Goal: Transaction & Acquisition: Purchase product/service

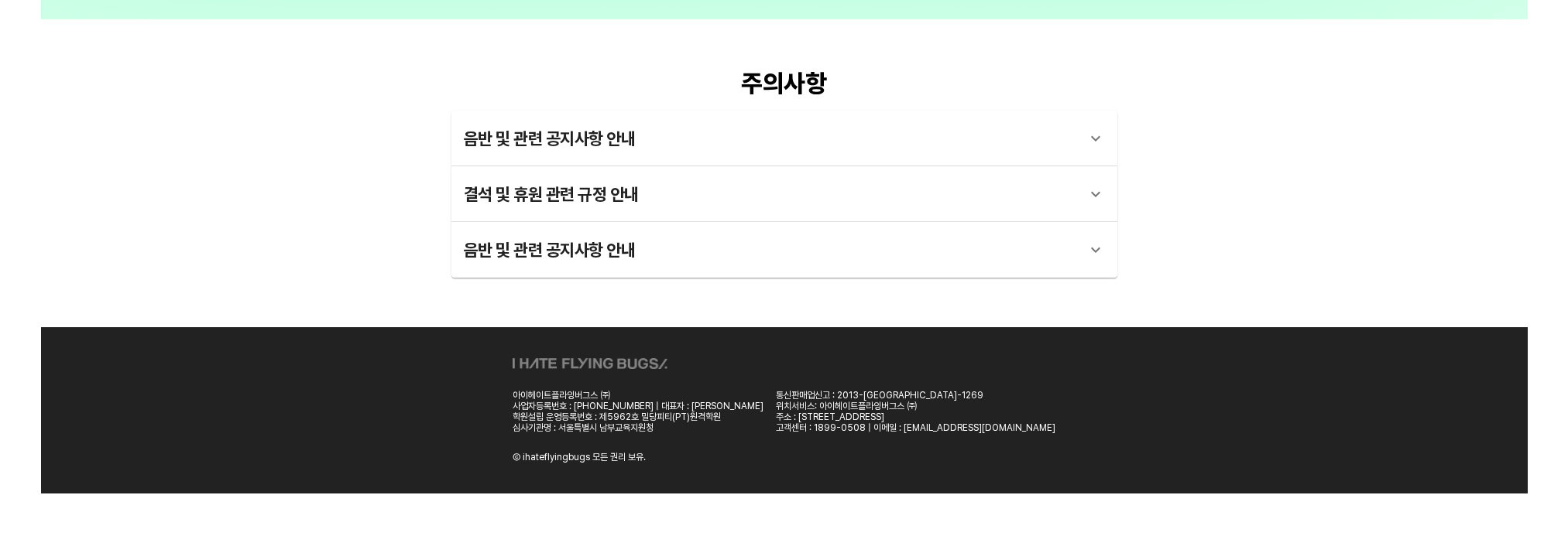
scroll to position [299, 0]
click at [980, 269] on div "음반 및 관련 공지사항 안내" at bounding box center [771, 249] width 614 height 37
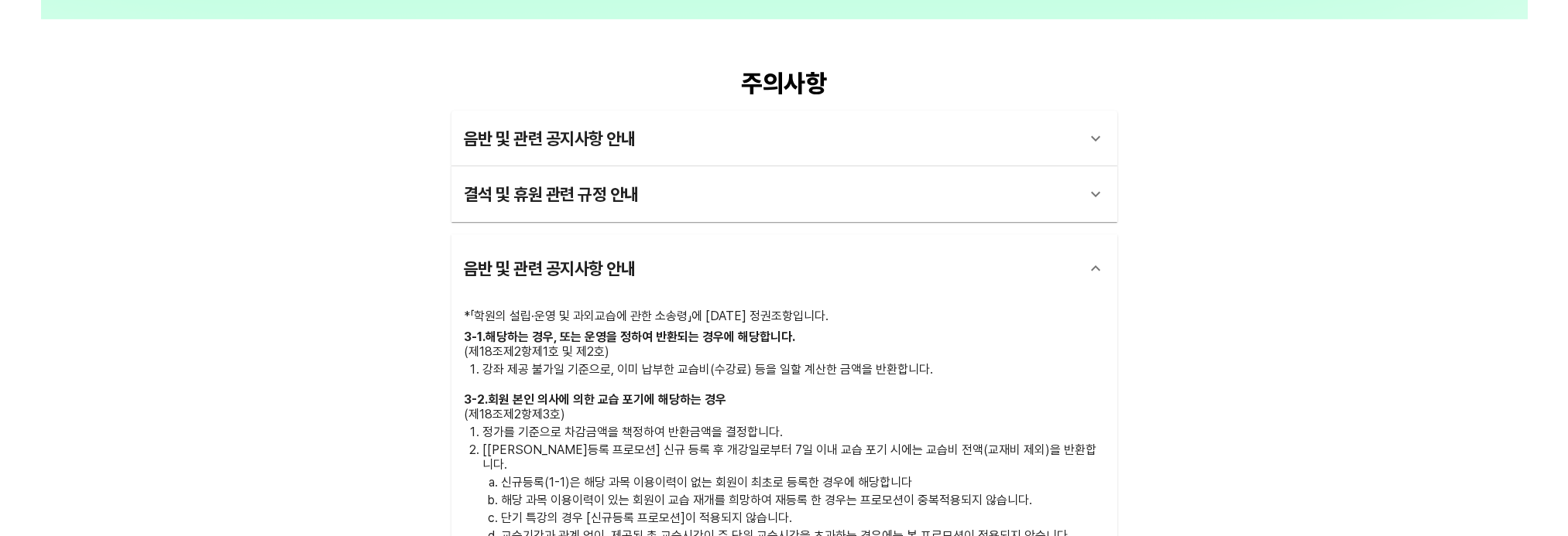
click at [958, 283] on div "음반 및 관련 공지사항 안내" at bounding box center [784, 268] width 666 height 68
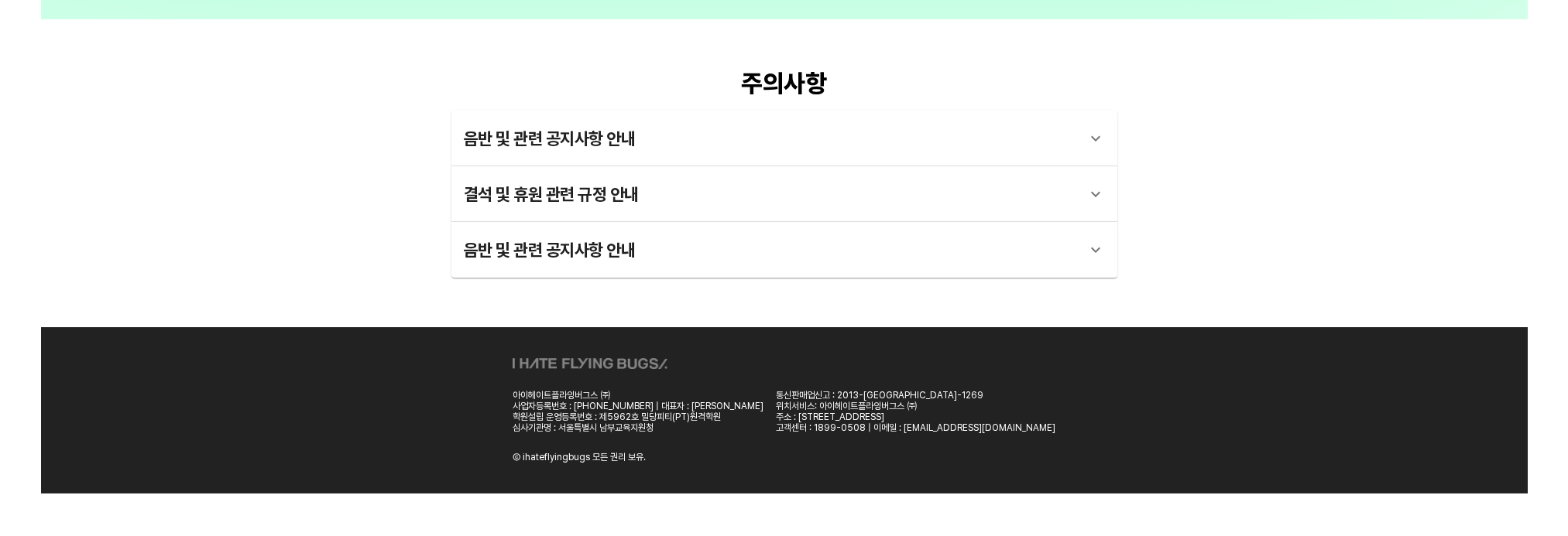
click at [966, 269] on div "음반 및 관련 공지사항 안내" at bounding box center [771, 249] width 614 height 37
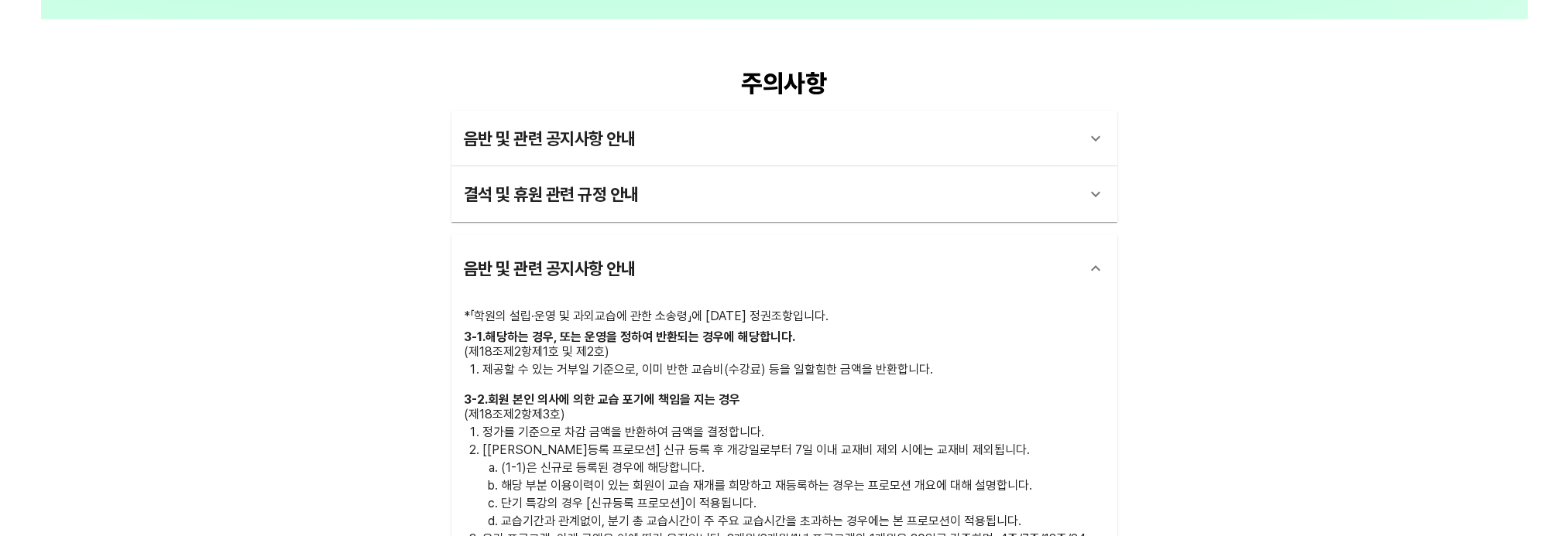
click at [913, 344] on h3 "3 - 1 . 해당하는 경우, 또는 운영을 정하여 반환되는 경우에 해당합니다." at bounding box center [784, 336] width 641 height 15
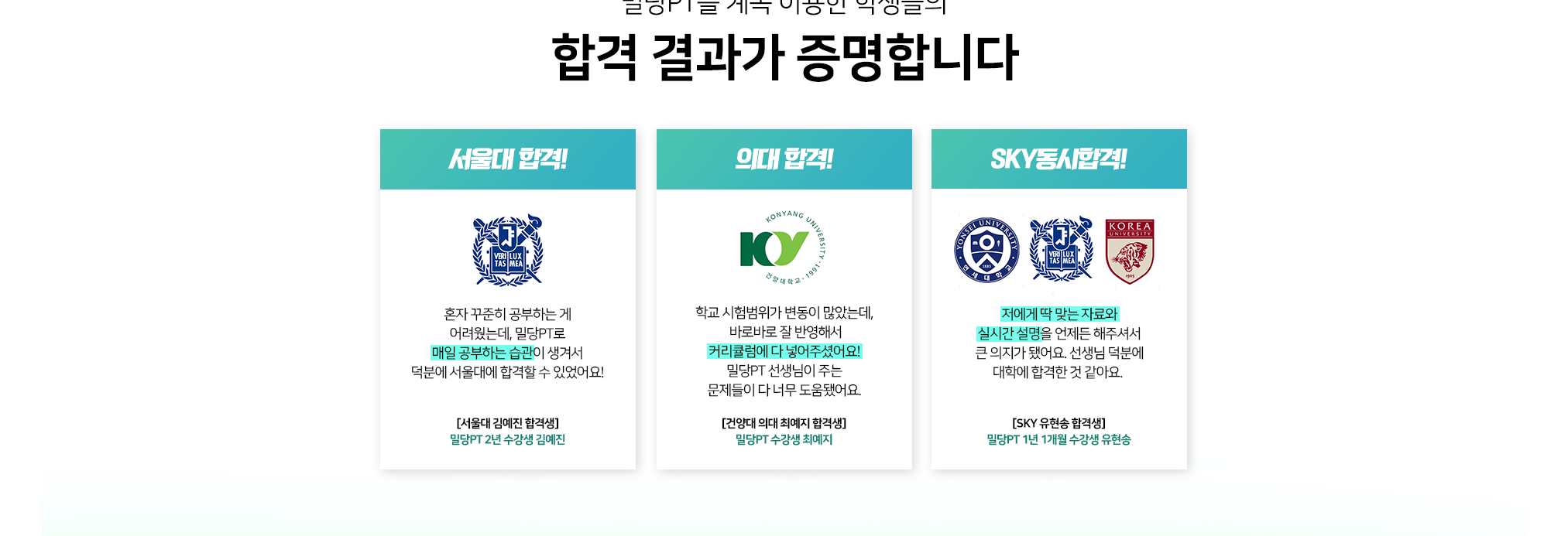
scroll to position [3571, 0]
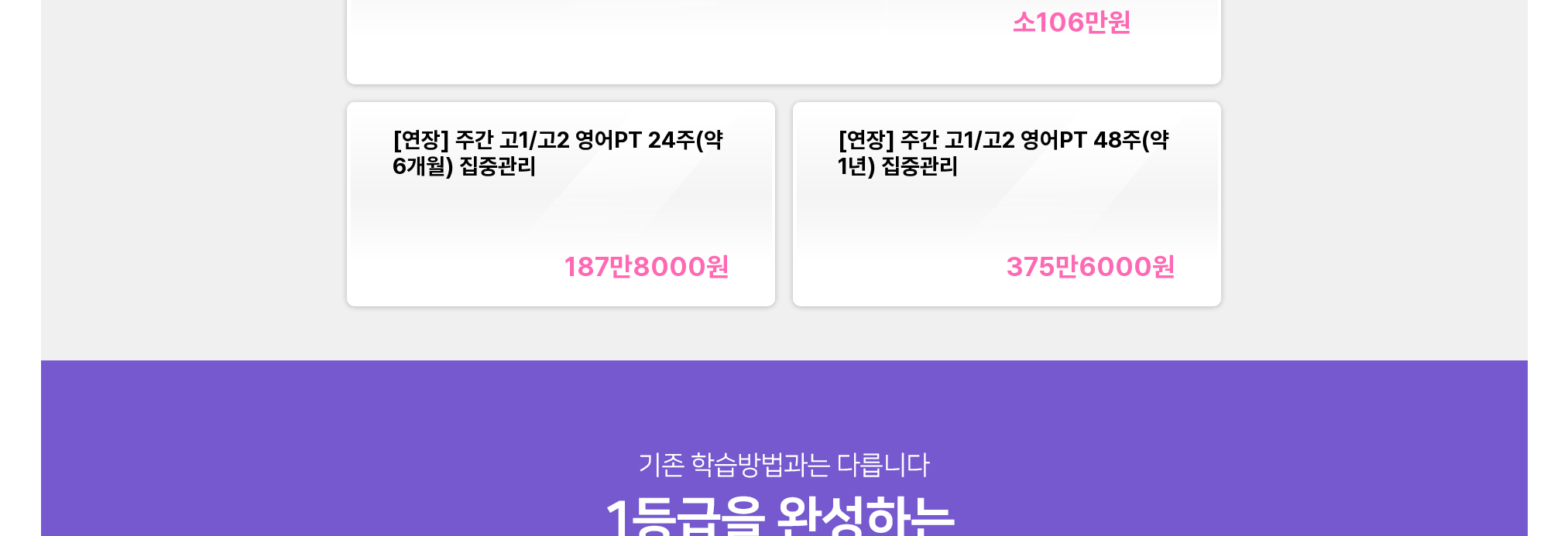
scroll to position [2256, 0]
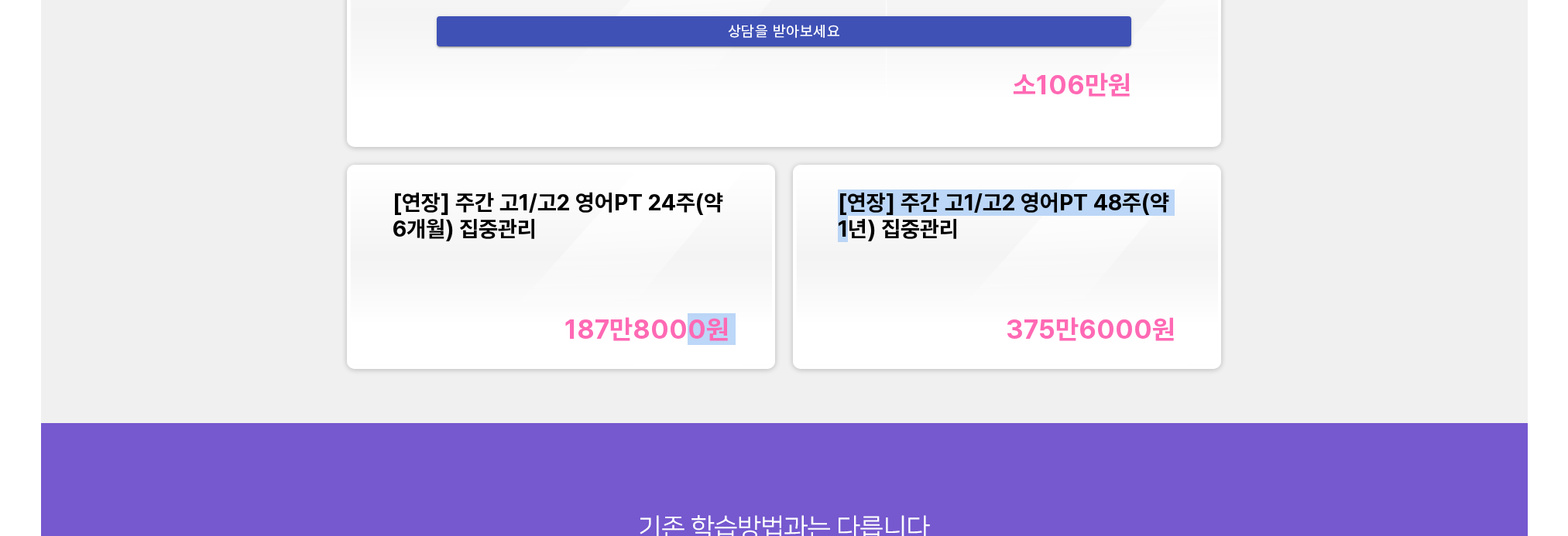
drag, startPoint x: 691, startPoint y: 300, endPoint x: 885, endPoint y: 215, distance: 211.8
type textarea "0 원 [연장] 주간 고1/고2 영어PT 48주(약 1년"
click at [860, 258] on div "메가PT (메가패스 정당한 PT) 월소결제금액 35만원 상담을 받아보세요 소 106만 원 [연장] 주간 고1/고2 영어PT 24주(약 6개월)…" at bounding box center [784, 133] width 892 height 489
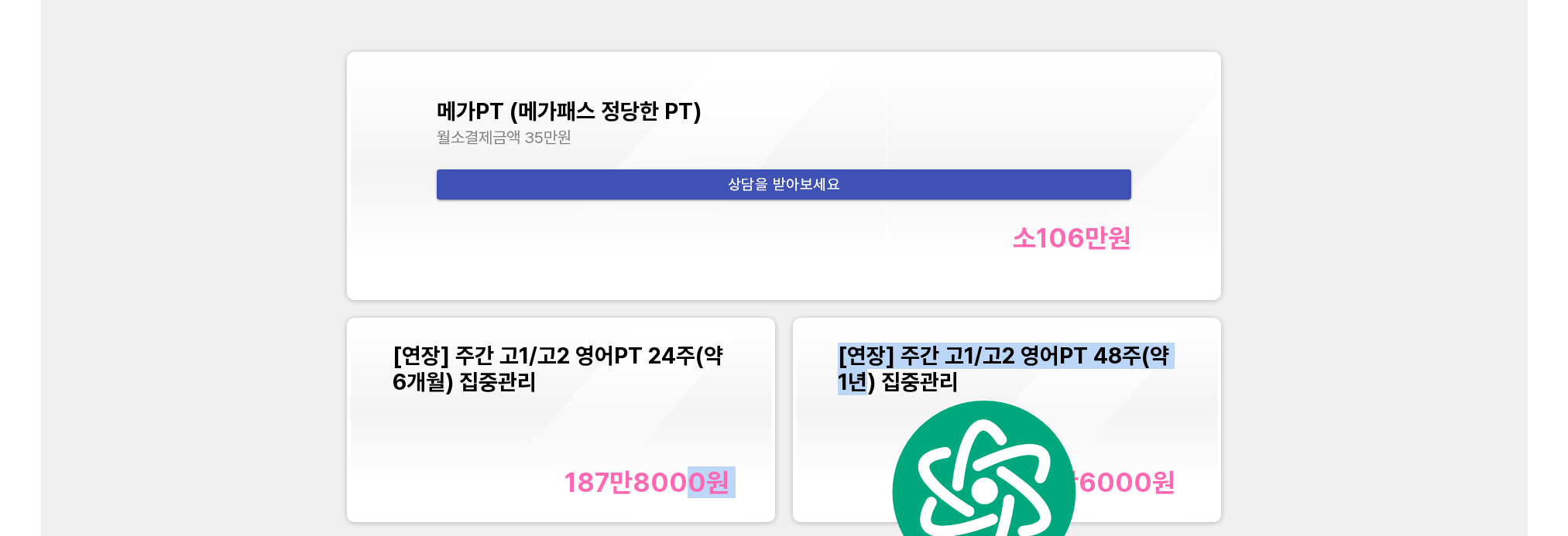
scroll to position [2101, 0]
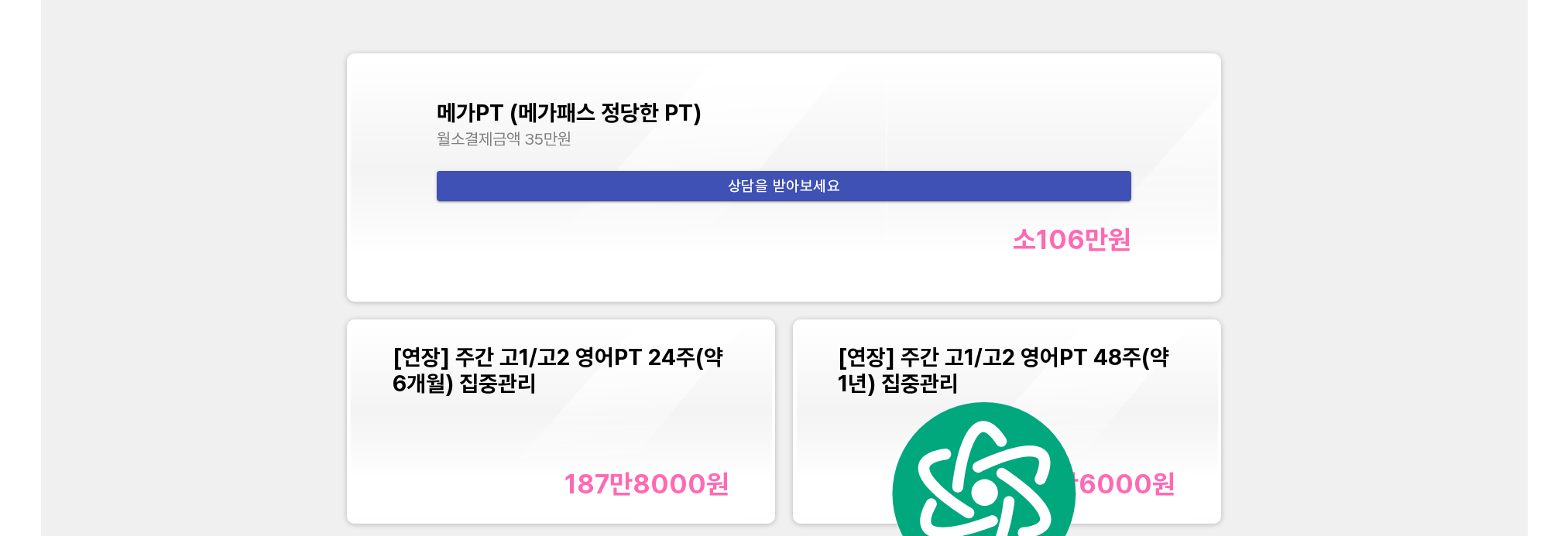
click at [686, 126] on font "메가PT (메가패스 정당한 PT)" at bounding box center [569, 113] width 265 height 27
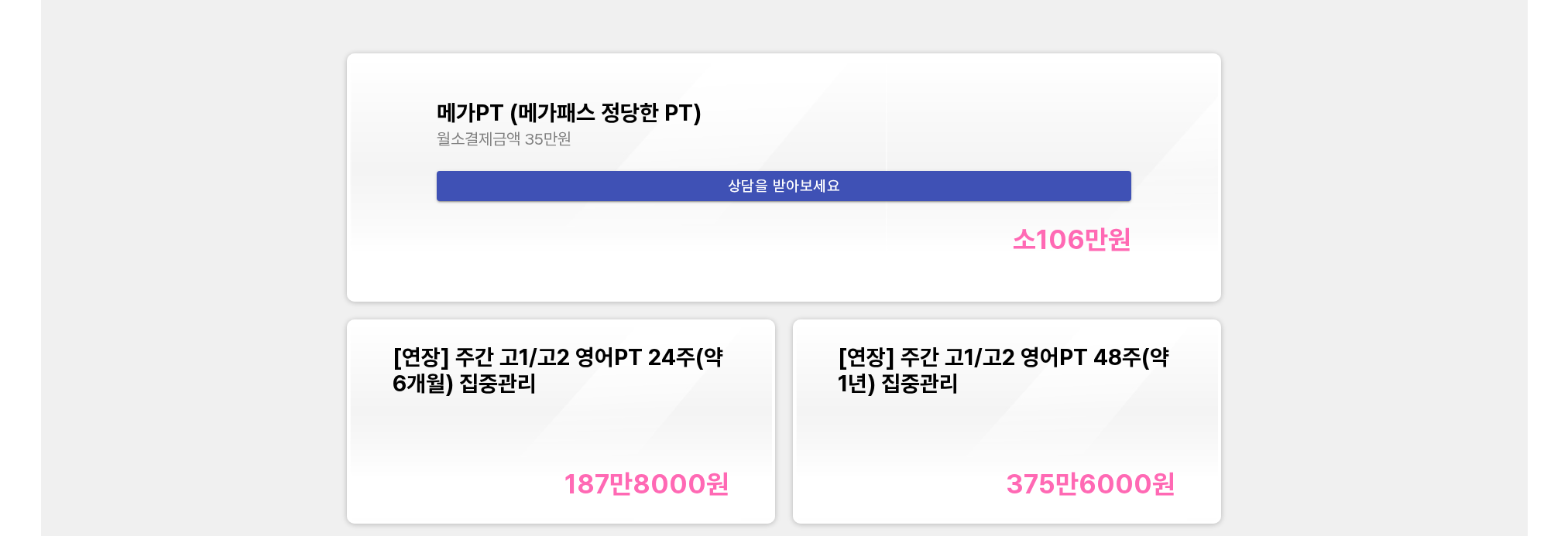
click at [664, 126] on font "메가PT (메가패스 정당한 PT)" at bounding box center [569, 113] width 265 height 27
click at [1013, 255] on div "소 106만 원" at bounding box center [1071, 239] width 118 height 32
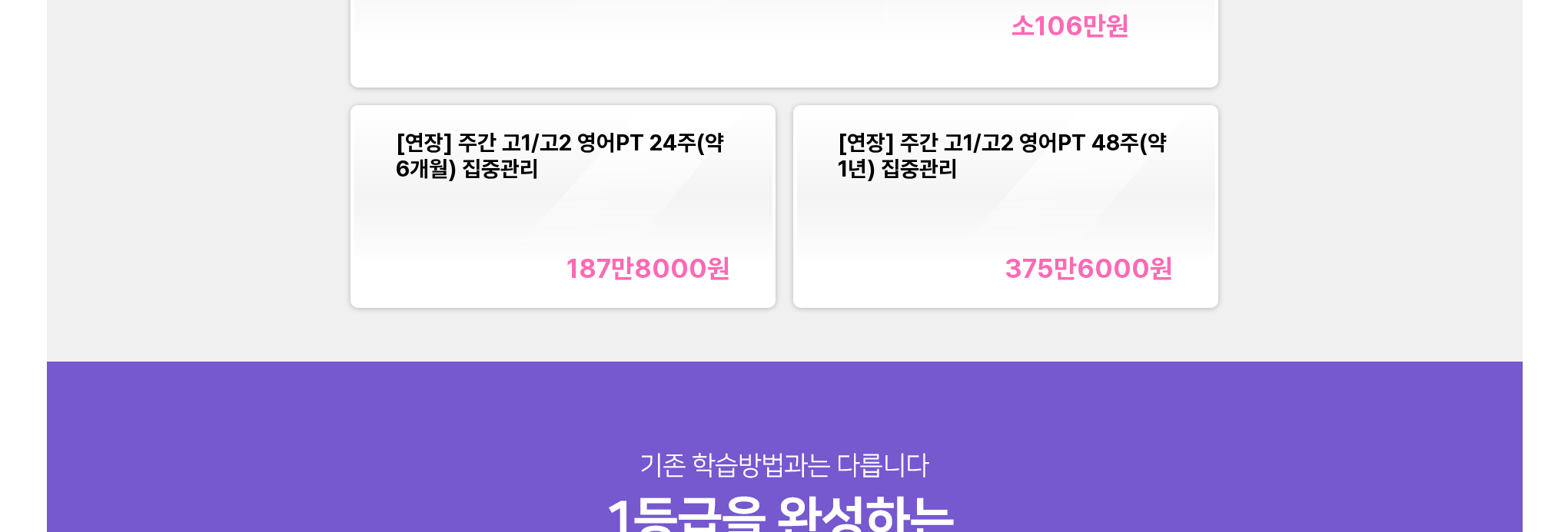
scroll to position [2316, 0]
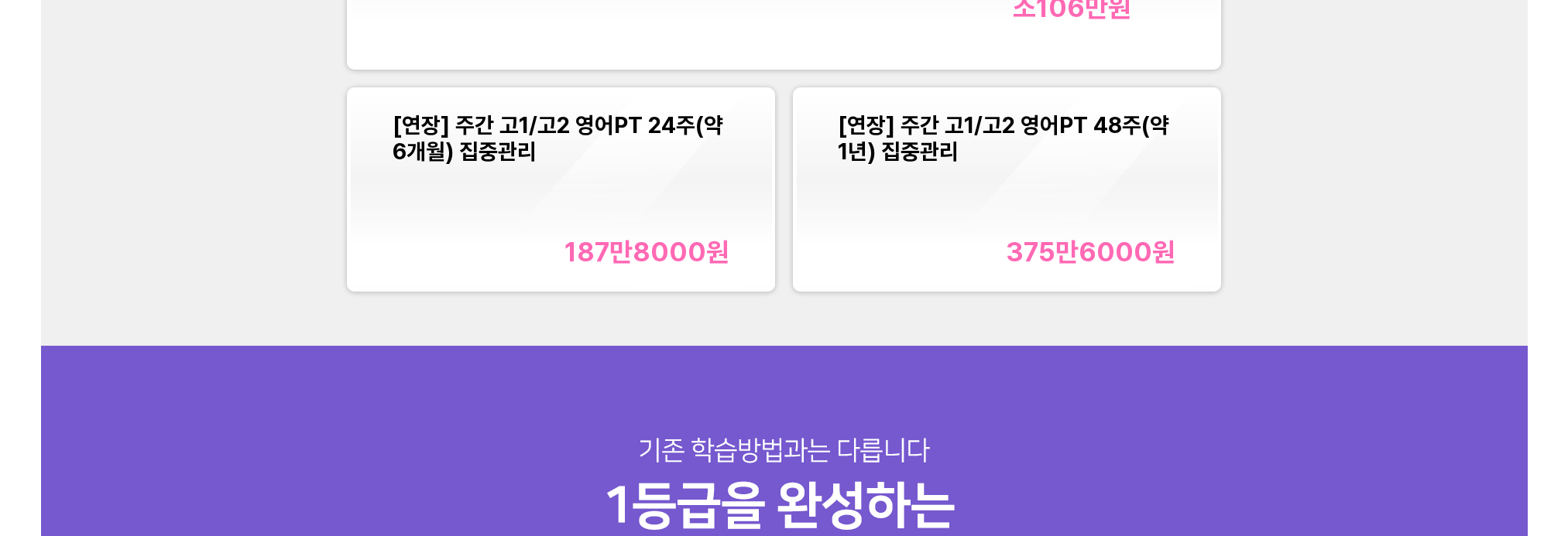
click at [684, 255] on font "187만8000" at bounding box center [636, 252] width 142 height 32
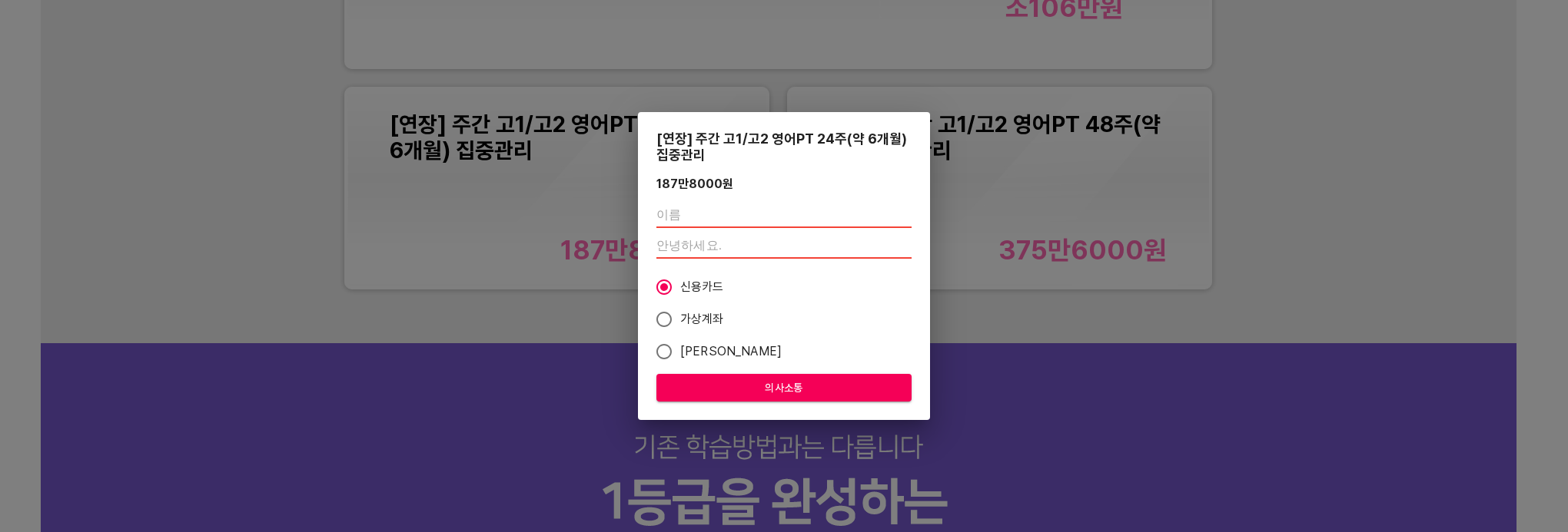
click at [782, 237] on div at bounding box center [784, 231] width 255 height 68
click at [790, 225] on input "text" at bounding box center [784, 216] width 255 height 25
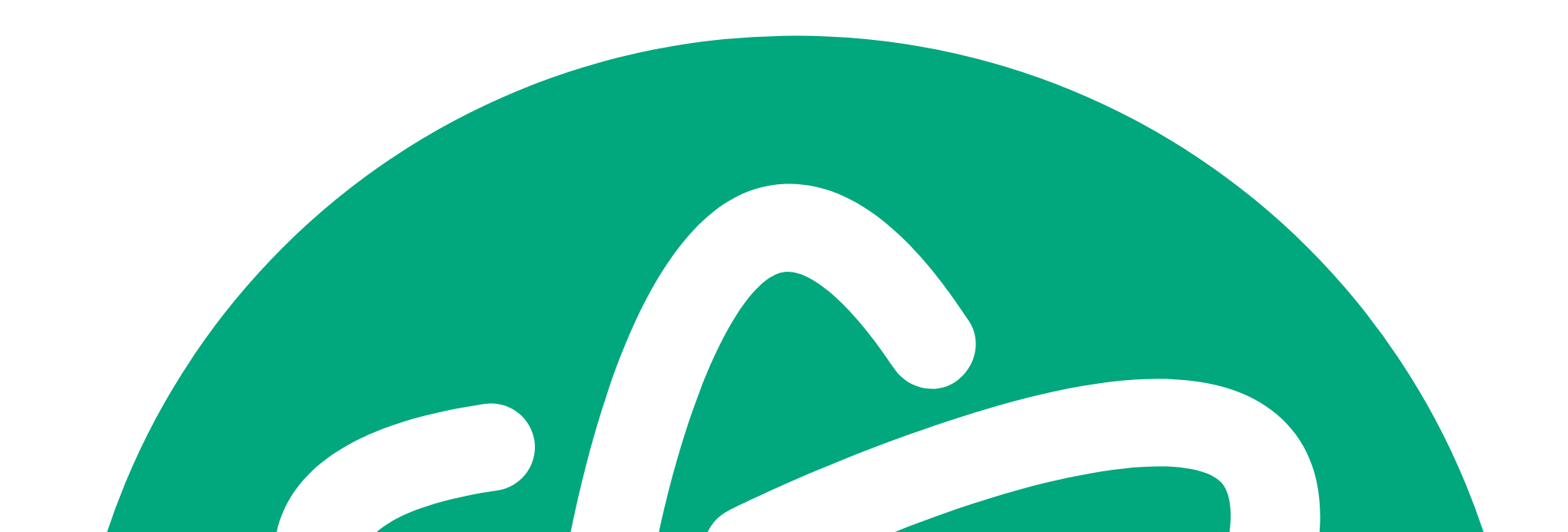
scroll to position [0, 0]
